Goal: Information Seeking & Learning: Learn about a topic

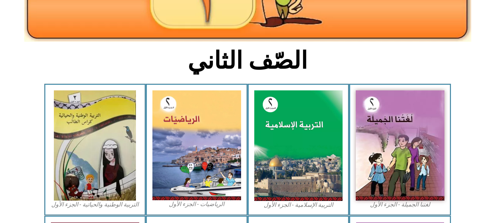
scroll to position [152, 0]
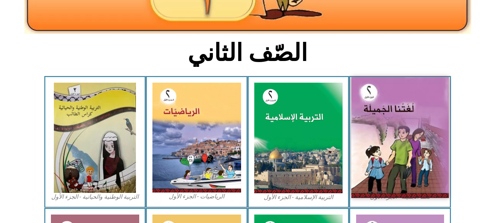
click at [374, 132] on img at bounding box center [401, 137] width 98 height 121
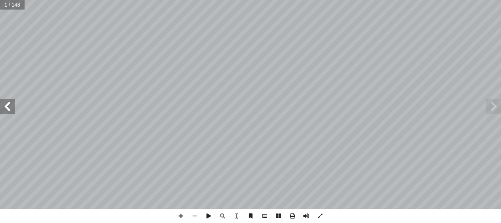
click at [7, 8] on input "text" at bounding box center [12, 5] width 25 height 10
type input "**"
click at [179, 216] on span at bounding box center [181, 216] width 14 height 14
click at [182, 211] on span at bounding box center [181, 216] width 14 height 14
click at [197, 217] on span at bounding box center [195, 216] width 14 height 14
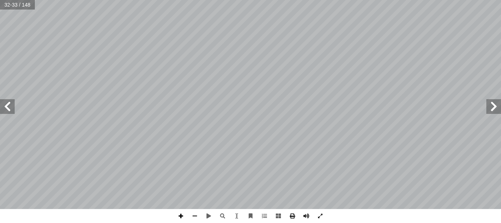
click at [181, 217] on span at bounding box center [181, 216] width 14 height 14
